Goal: Navigation & Orientation: Find specific page/section

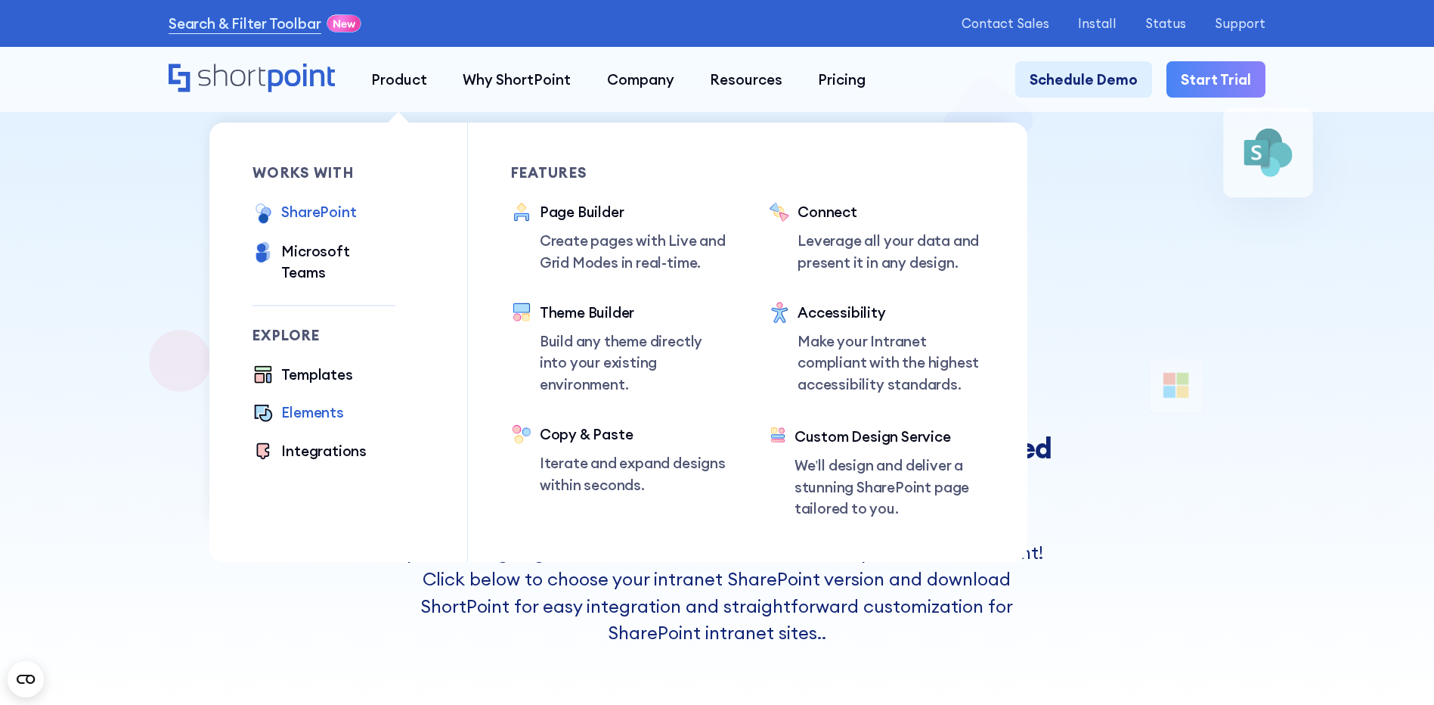
click at [304, 404] on div "Elements" at bounding box center [312, 411] width 62 height 21
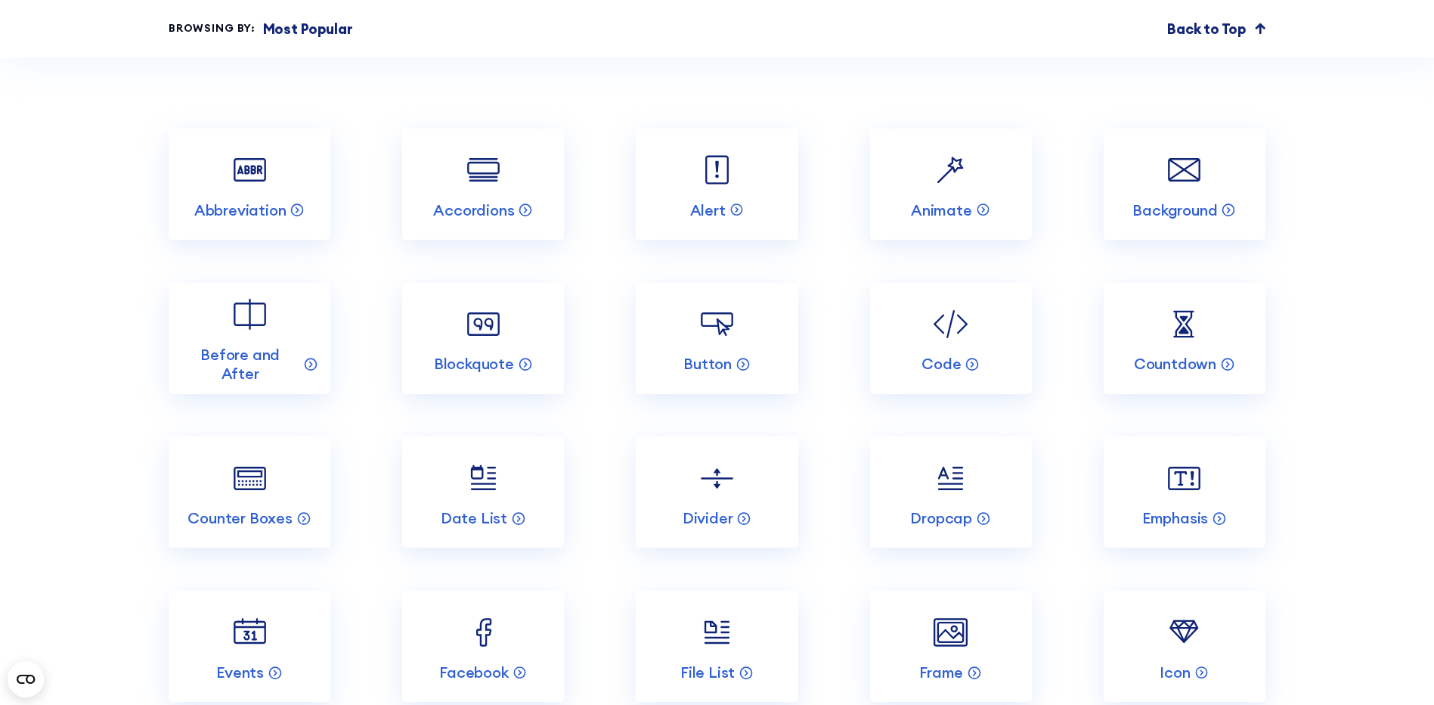
scroll to position [1966, 0]
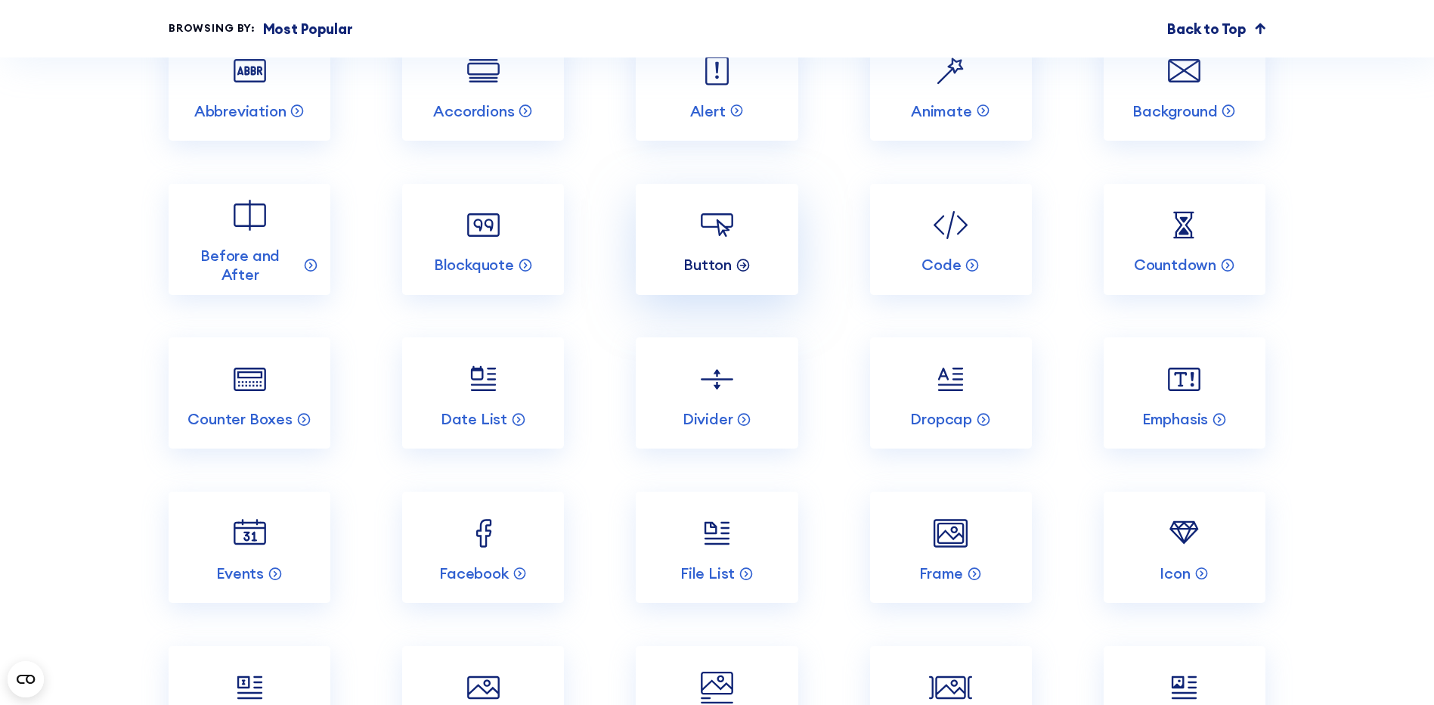
click at [738, 271] on icon at bounding box center [743, 263] width 15 height 15
